Goal: Download file/media

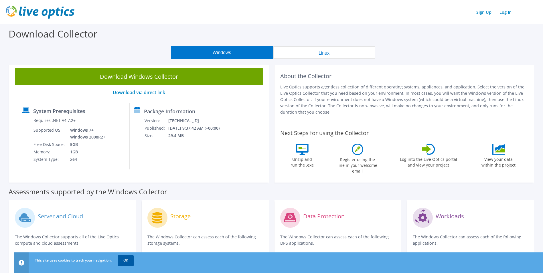
click at [129, 260] on link "OK" at bounding box center [126, 260] width 16 height 10
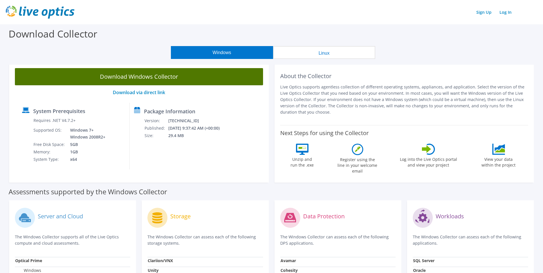
click at [169, 77] on link "Download Windows Collector" at bounding box center [139, 76] width 248 height 17
click at [136, 79] on link "Download Windows Collector" at bounding box center [139, 76] width 248 height 17
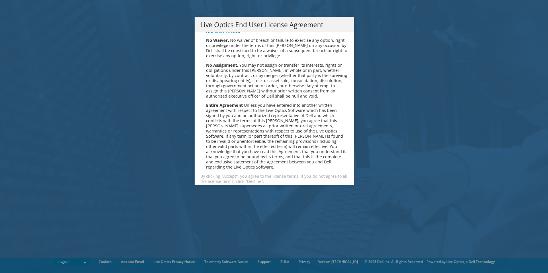
scroll to position [2166, 0]
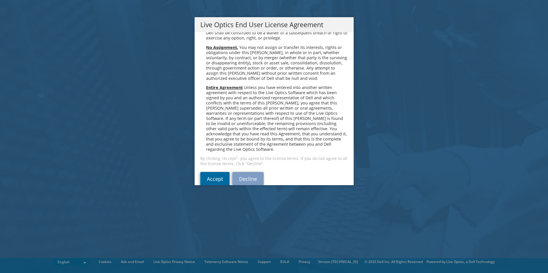
click at [206, 173] on link "Accept" at bounding box center [214, 179] width 29 height 14
